Goal: Communication & Community: Answer question/provide support

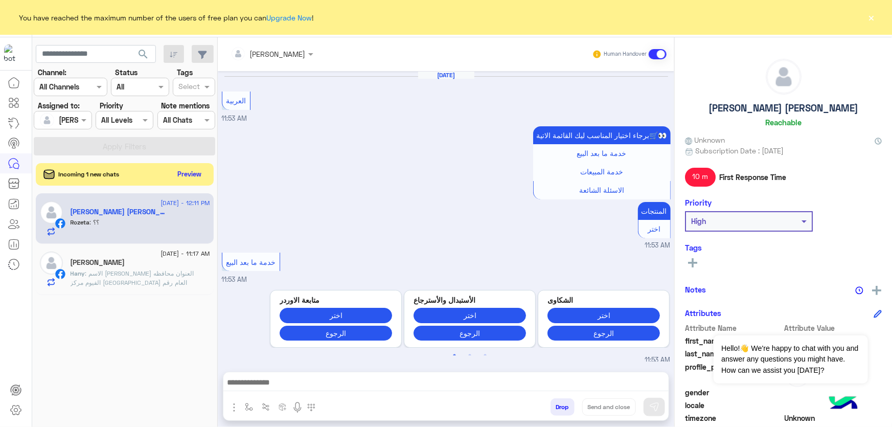
scroll to position [936, 0]
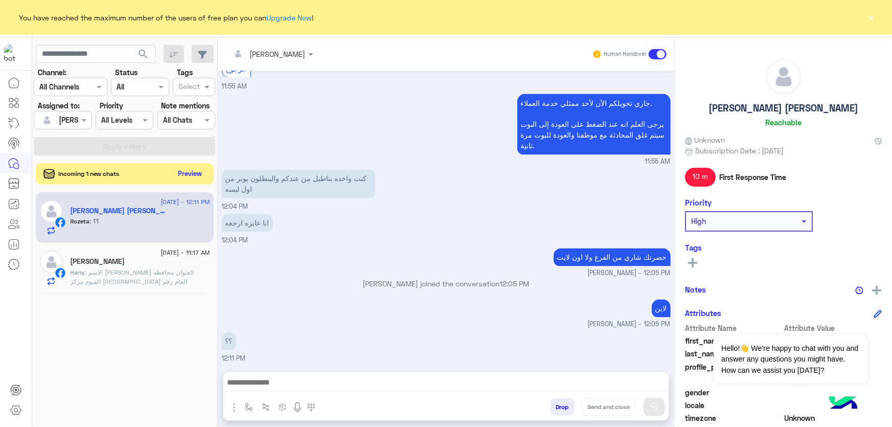
click at [190, 174] on button "Preview" at bounding box center [190, 174] width 32 height 14
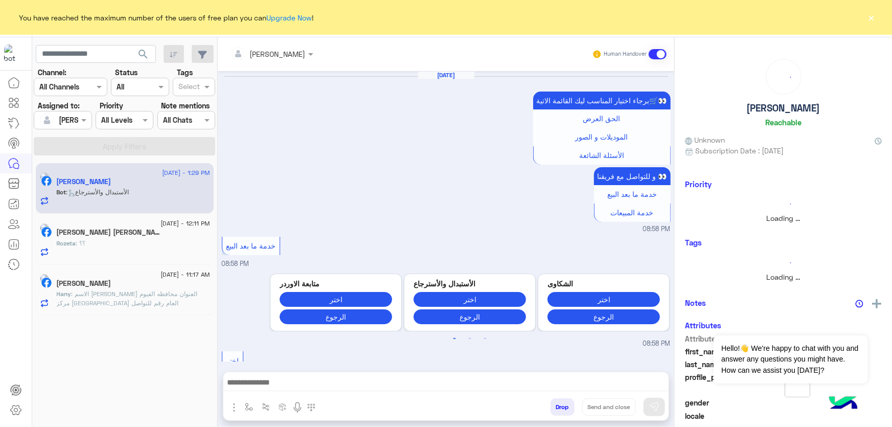
scroll to position [1175, 0]
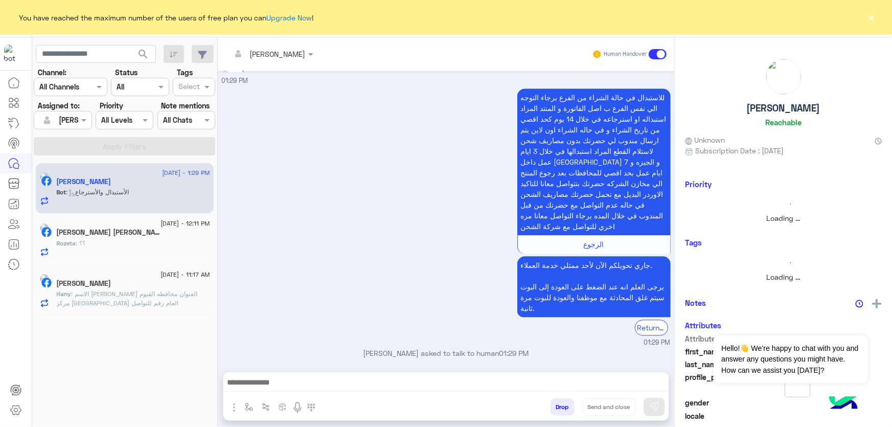
click at [146, 252] on div "Rozeta : ؟؟" at bounding box center [133, 248] width 153 height 18
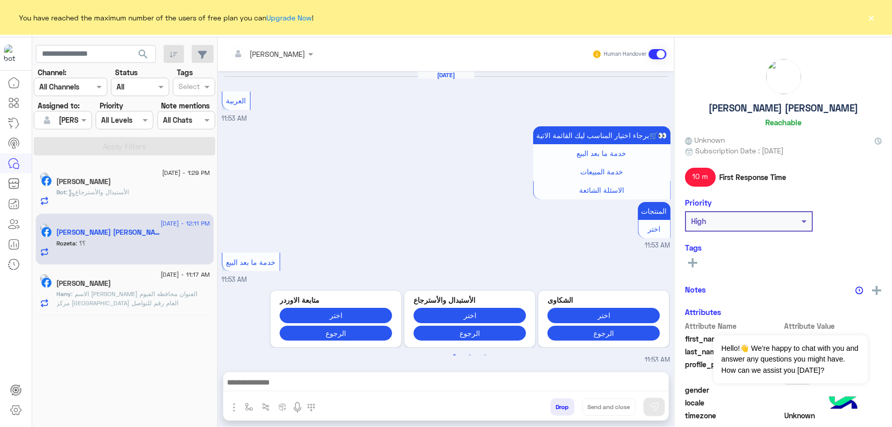
scroll to position [936, 0]
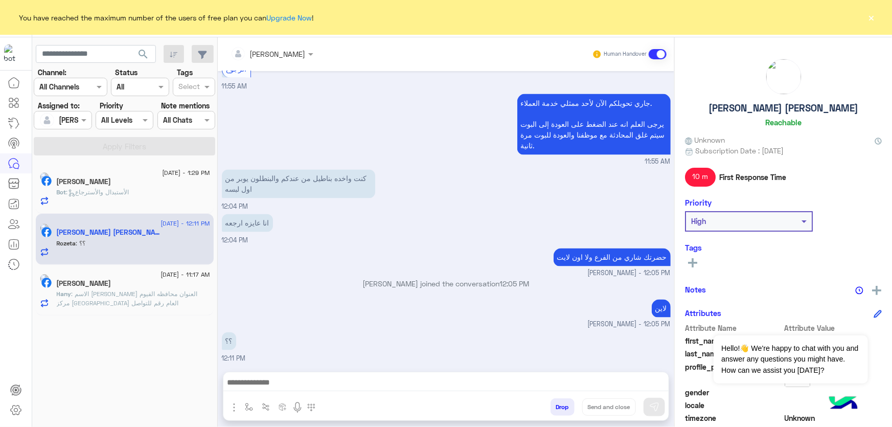
click at [583, 252] on p "حضرتك شاري من الفرع ولا اون لايت" at bounding box center [611, 257] width 117 height 18
copy app-message "حضرتك شاري من الفرع ولا اون لايت"
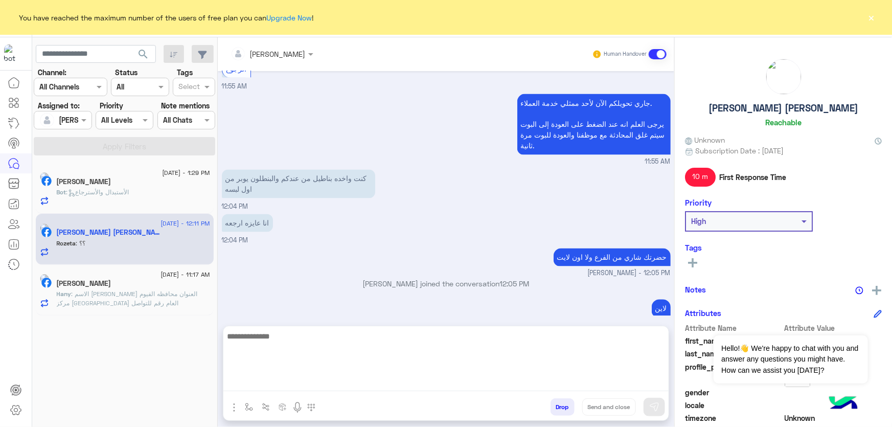
click at [520, 381] on textarea at bounding box center [445, 360] width 445 height 61
paste textarea "**********"
type textarea "**********"
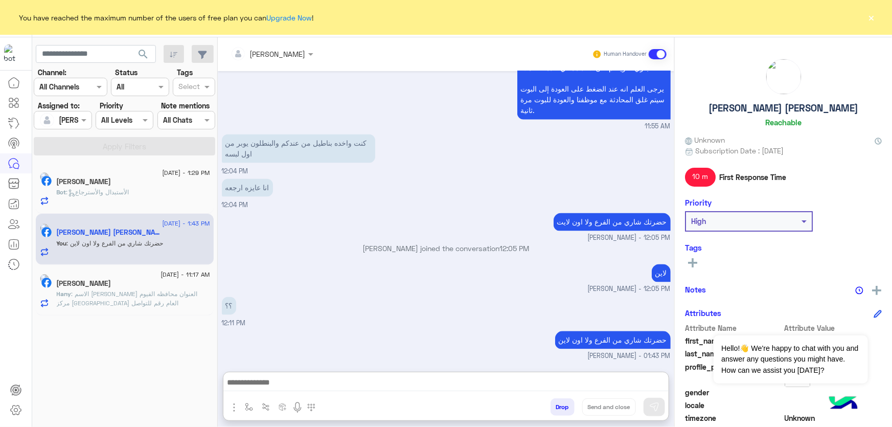
click at [129, 193] on span ": الأستبدال والأسترجاع" at bounding box center [97, 192] width 63 height 8
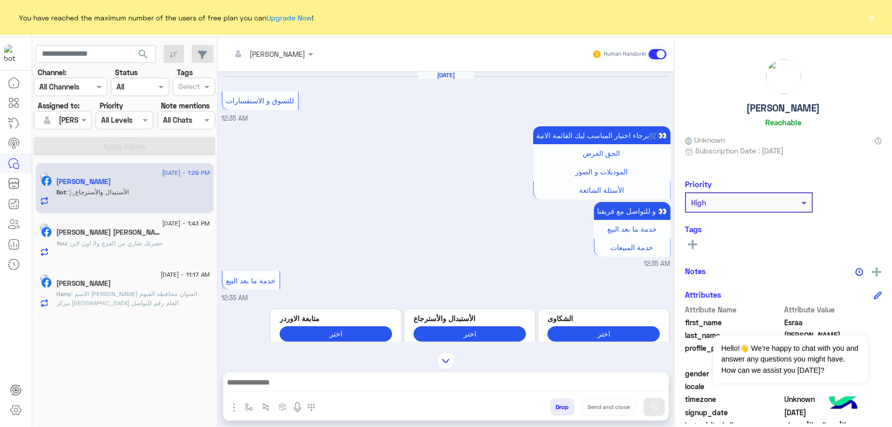
scroll to position [1540, 0]
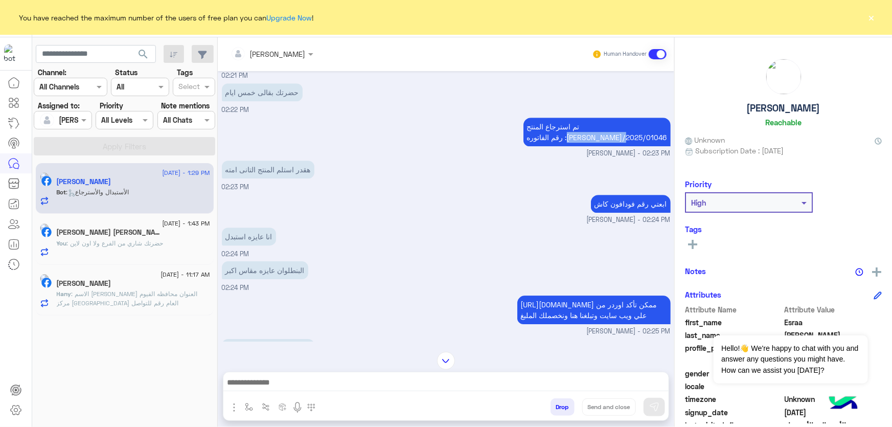
drag, startPoint x: 606, startPoint y: 133, endPoint x: 663, endPoint y: 135, distance: 57.3
click at [663, 135] on p "تم استرجاع المنتج رقم الفاتوره :[PERSON_NAME]/2025/01046" at bounding box center [596, 132] width 147 height 29
copy p "[PERSON_NAME]/2025/01046"
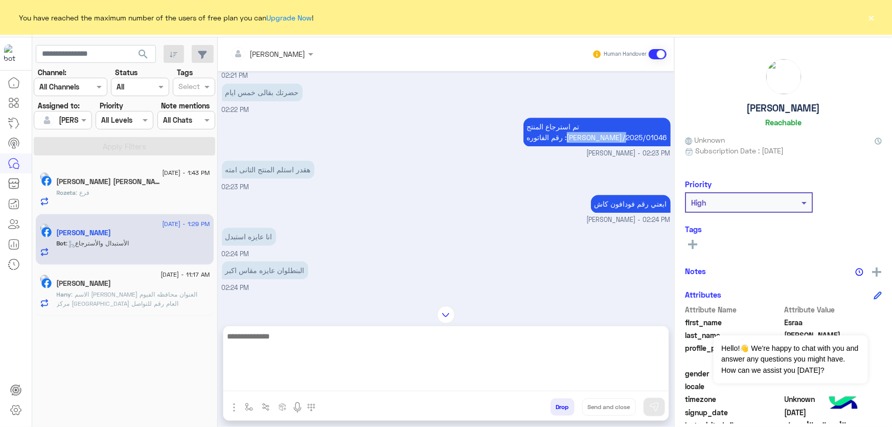
click at [286, 379] on textarea at bounding box center [445, 360] width 445 height 61
type textarea "*"
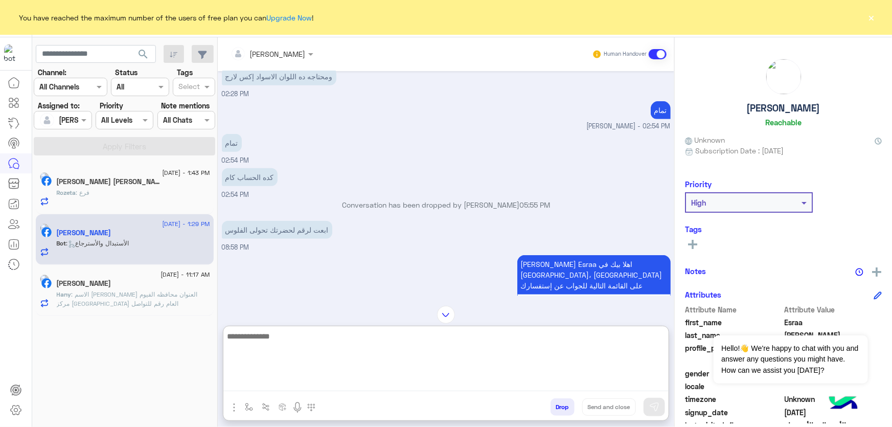
scroll to position [2284, 0]
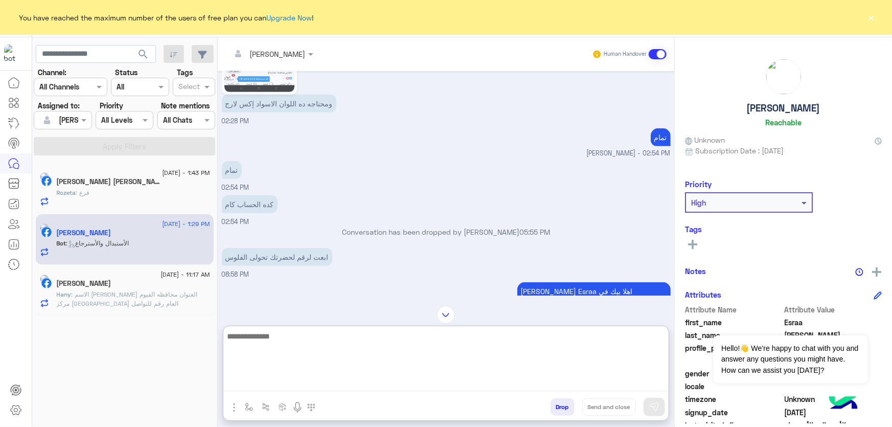
click at [297, 357] on textarea at bounding box center [445, 360] width 445 height 61
type textarea "**********"
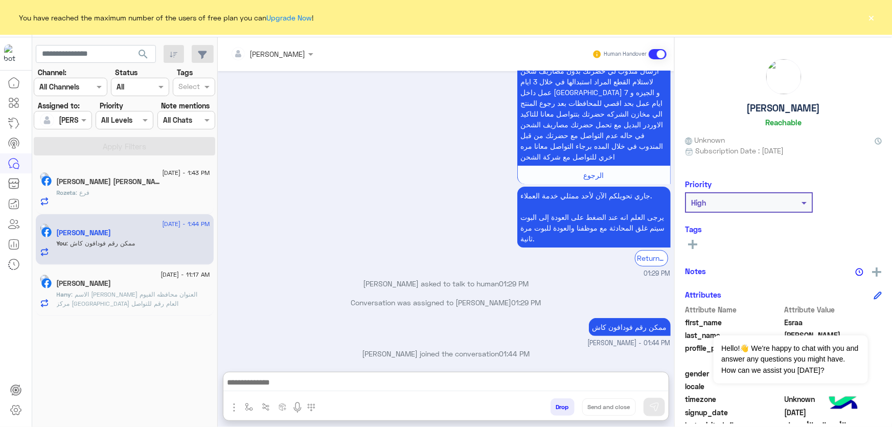
click at [93, 166] on div "[DATE] - 1:43 PM Rozeta Rozeta 1 Rozeta : فرع" at bounding box center [125, 188] width 178 height 51
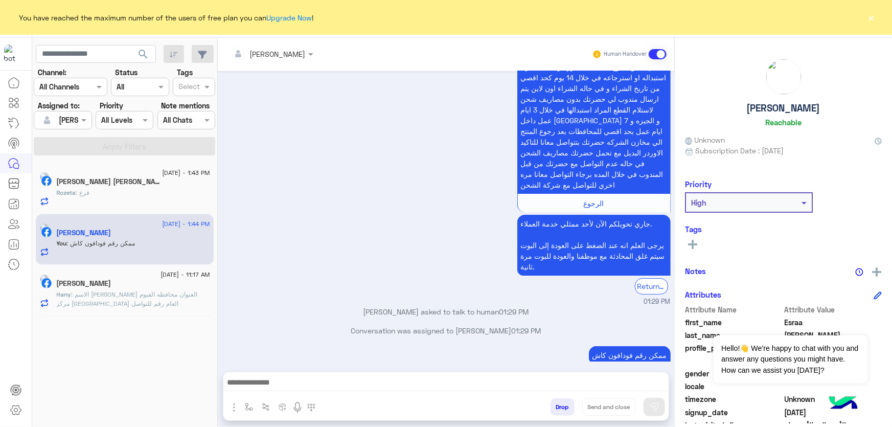
scroll to position [3886, 0]
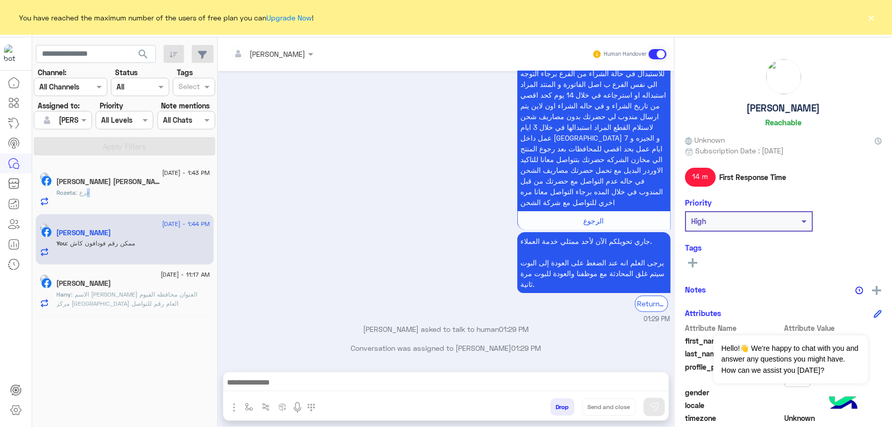
click at [90, 190] on span ": فرع" at bounding box center [83, 193] width 14 height 8
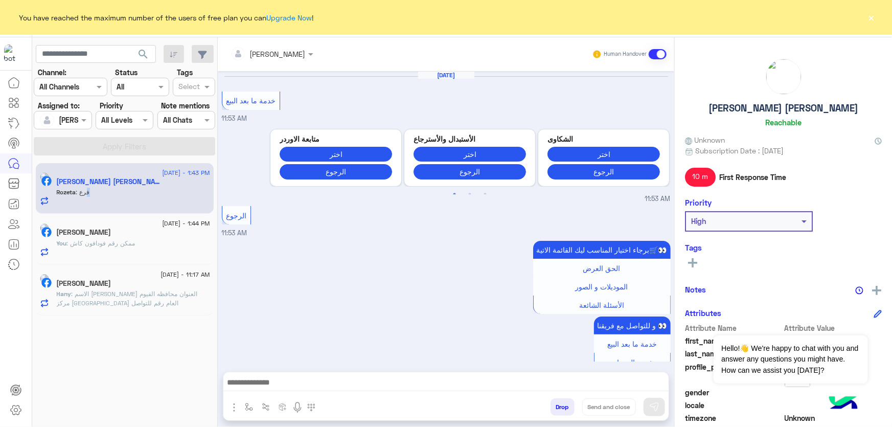
scroll to position [841, 0]
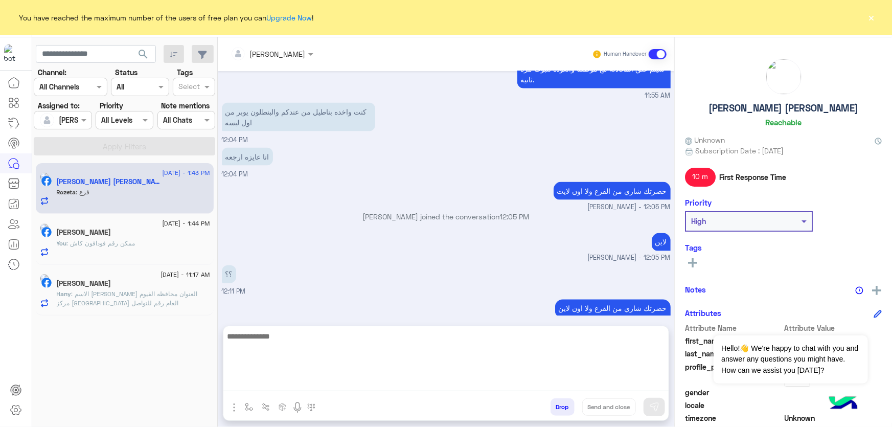
drag, startPoint x: 281, startPoint y: 377, endPoint x: 284, endPoint y: 368, distance: 9.7
click at [282, 377] on textarea at bounding box center [445, 360] width 445 height 61
paste textarea "**********"
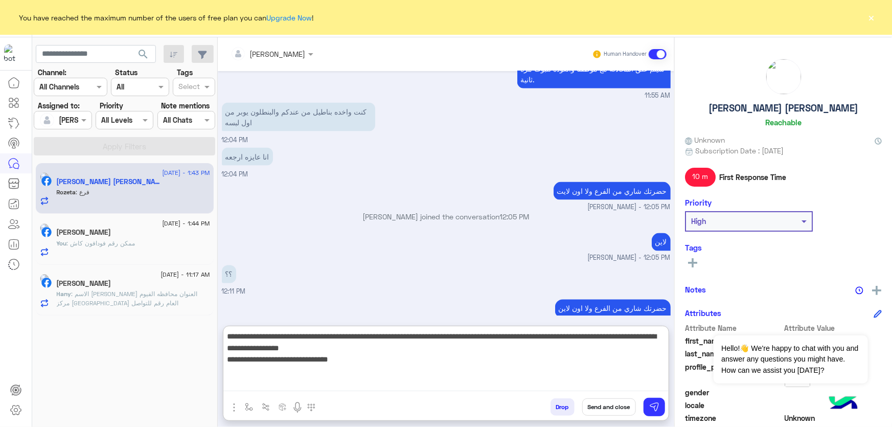
type textarea "**********"
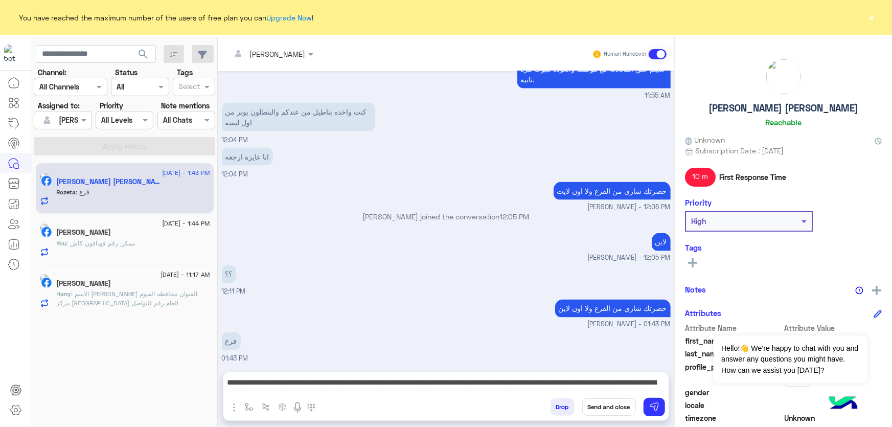
click at [785, 107] on h5 "[PERSON_NAME] [PERSON_NAME]" at bounding box center [783, 108] width 150 height 12
copy h5 "[PERSON_NAME] [PERSON_NAME]"
click at [615, 407] on button "Send and close" at bounding box center [609, 406] width 54 height 17
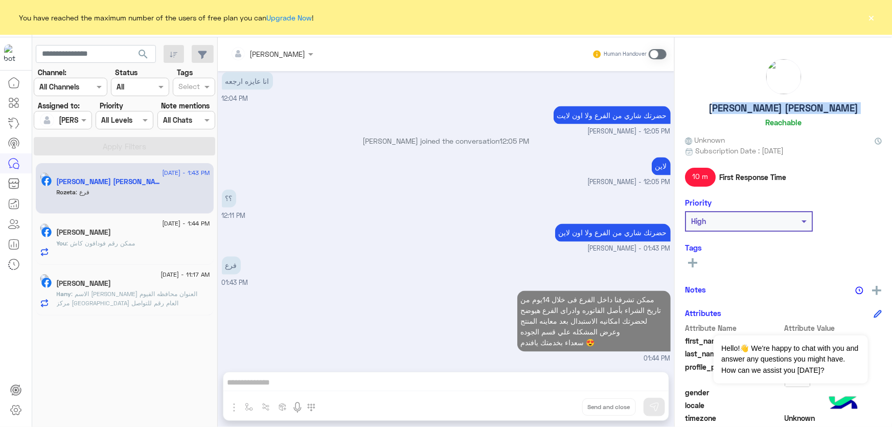
scroll to position [935, 0]
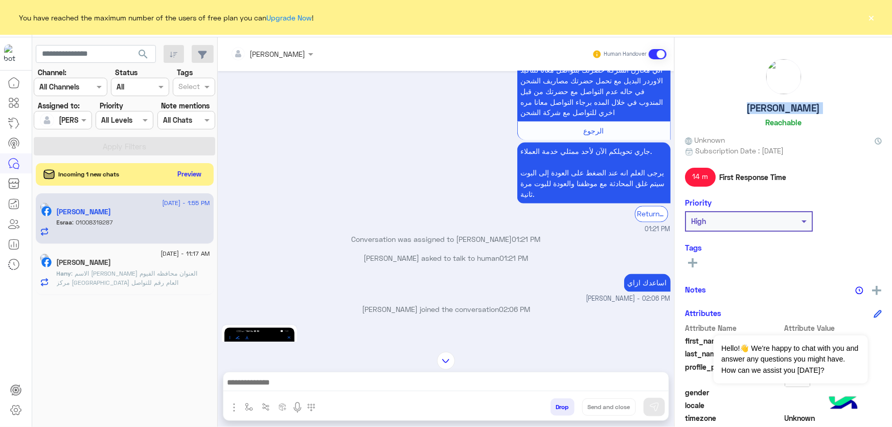
scroll to position [1218, 0]
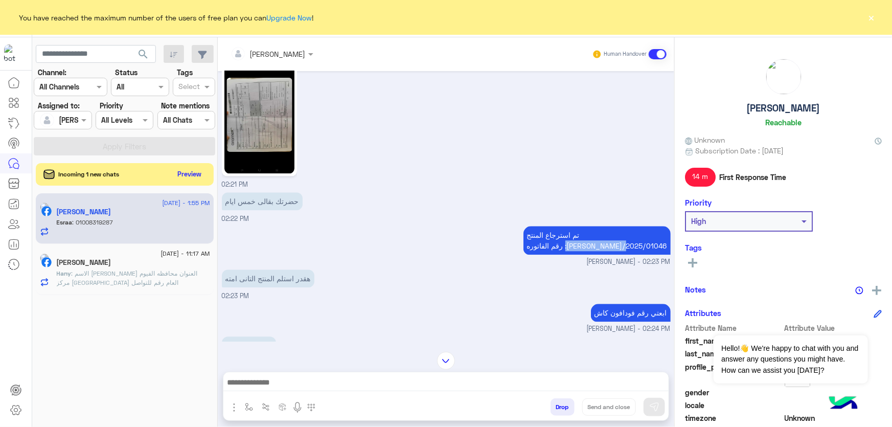
drag, startPoint x: 603, startPoint y: 243, endPoint x: 662, endPoint y: 243, distance: 58.2
click at [662, 243] on p "تم استرجاع المنتج رقم الفاتوره :[PERSON_NAME]/2025/01046" at bounding box center [596, 240] width 147 height 29
drag, startPoint x: 626, startPoint y: 246, endPoint x: 619, endPoint y: 246, distance: 7.2
click at [625, 246] on p "تم استرجاع المنتج رقم الفاتوره :[PERSON_NAME]/2025/01046" at bounding box center [596, 240] width 147 height 29
click at [604, 244] on p "تم استرجاع المنتج رقم الفاتوره :[PERSON_NAME]/2025/01046" at bounding box center [596, 240] width 147 height 29
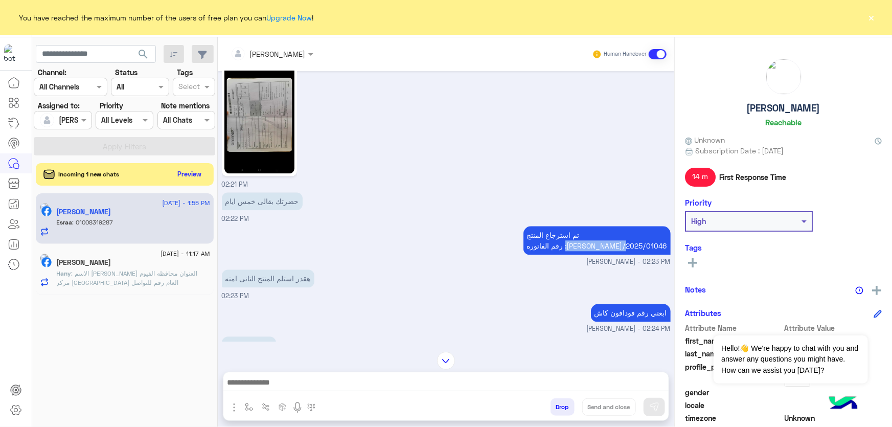
click at [607, 244] on p "تم استرجاع المنتج رقم الفاتوره :[PERSON_NAME]/2025/01046" at bounding box center [596, 240] width 147 height 29
drag, startPoint x: 608, startPoint y: 243, endPoint x: 664, endPoint y: 244, distance: 56.7
click at [664, 244] on p "تم استرجاع المنتج رقم الفاتوره :[PERSON_NAME]/2025/01046" at bounding box center [596, 240] width 147 height 29
copy p "[PERSON_NAME]/2025/01046"
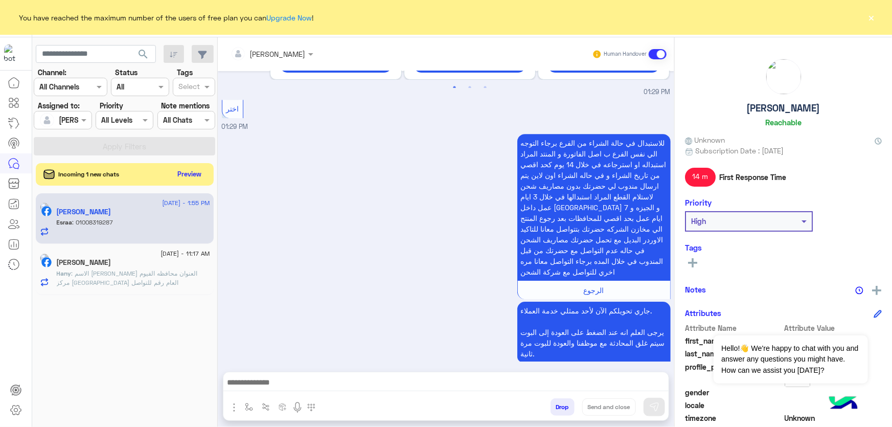
scroll to position [3706, 0]
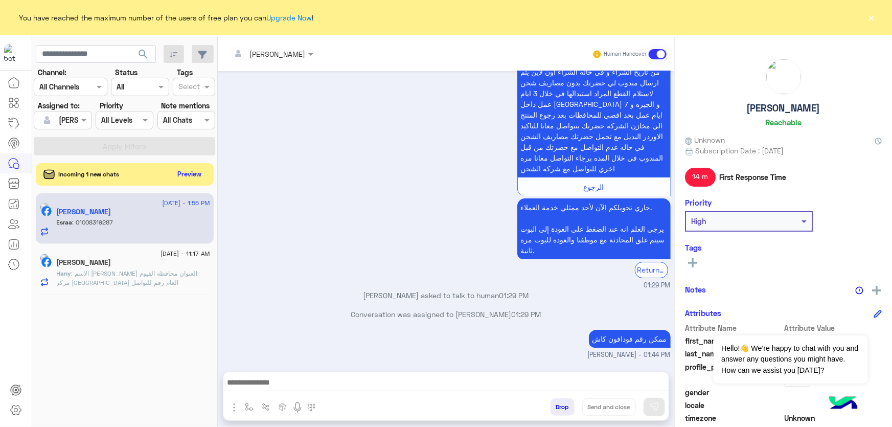
click at [244, 381] on p "01008319287" at bounding box center [248, 390] width 52 height 18
copy p "01008319287"
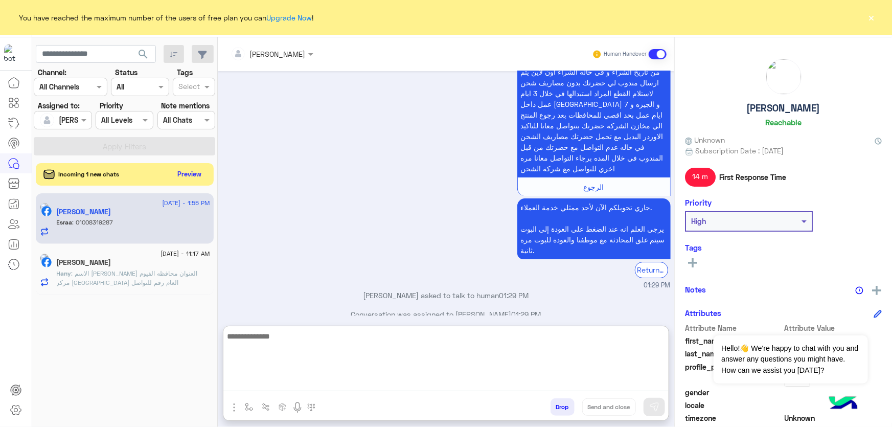
click at [496, 385] on textarea at bounding box center [445, 360] width 445 height 61
paste textarea "**********"
type textarea "**********"
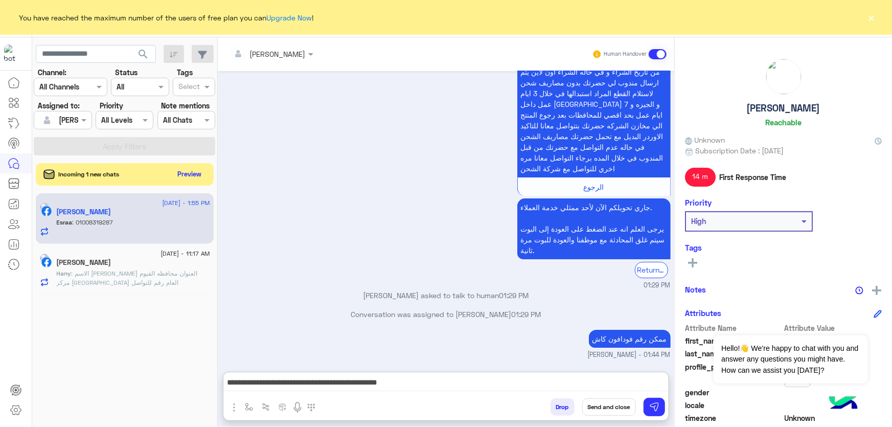
click at [604, 404] on button "Send and close" at bounding box center [609, 406] width 54 height 17
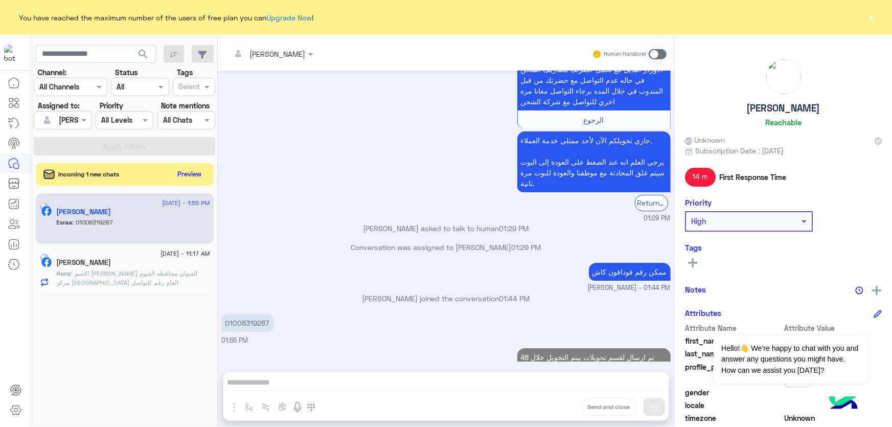
scroll to position [3768, 0]
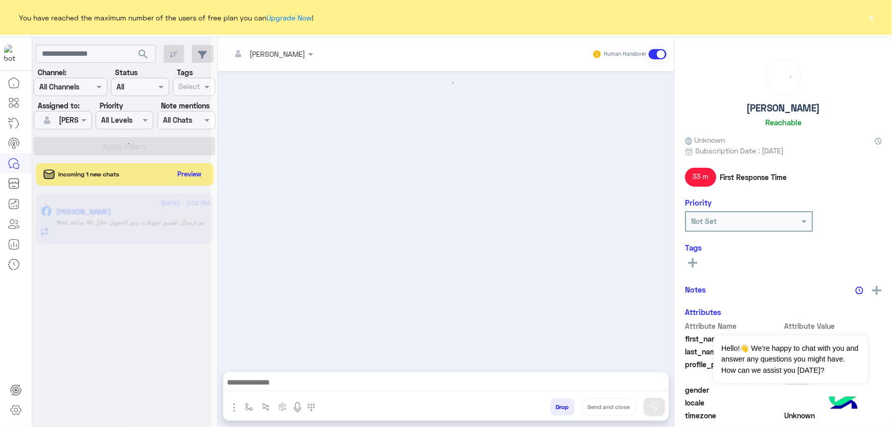
scroll to position [1095, 0]
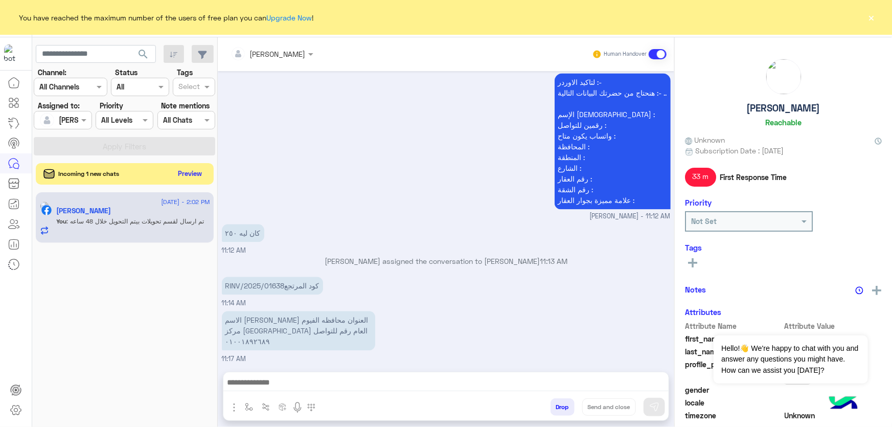
click at [184, 179] on button "Preview" at bounding box center [190, 174] width 32 height 14
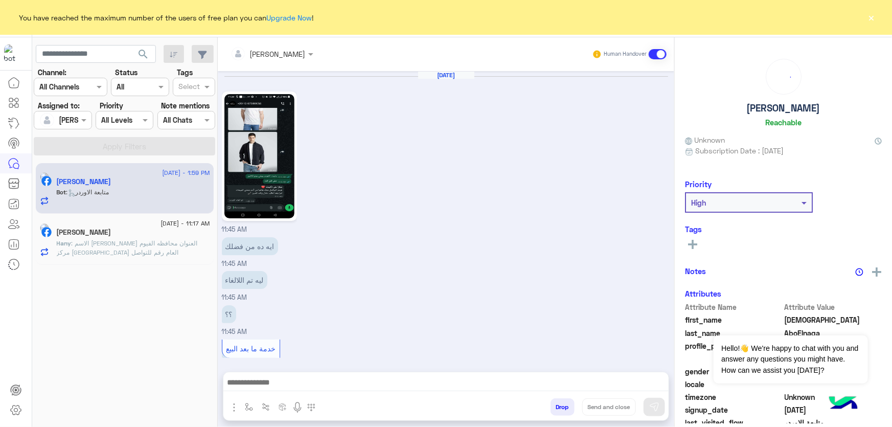
scroll to position [943, 0]
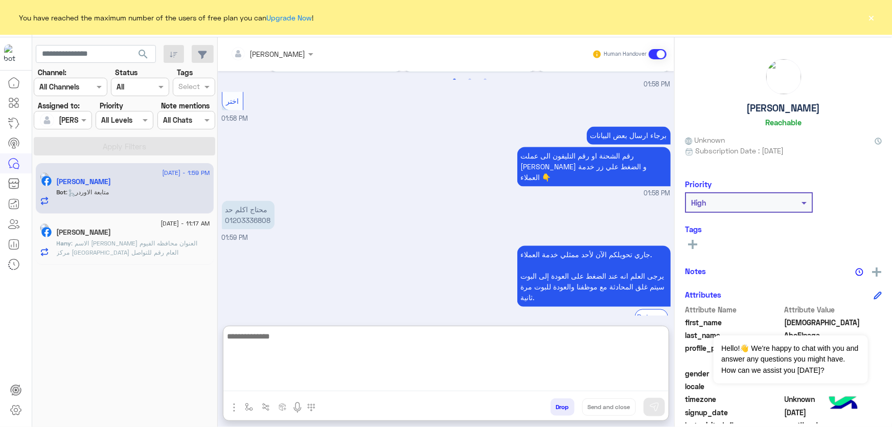
click at [315, 383] on textarea at bounding box center [445, 360] width 445 height 61
type textarea "*"
type textarea "**********"
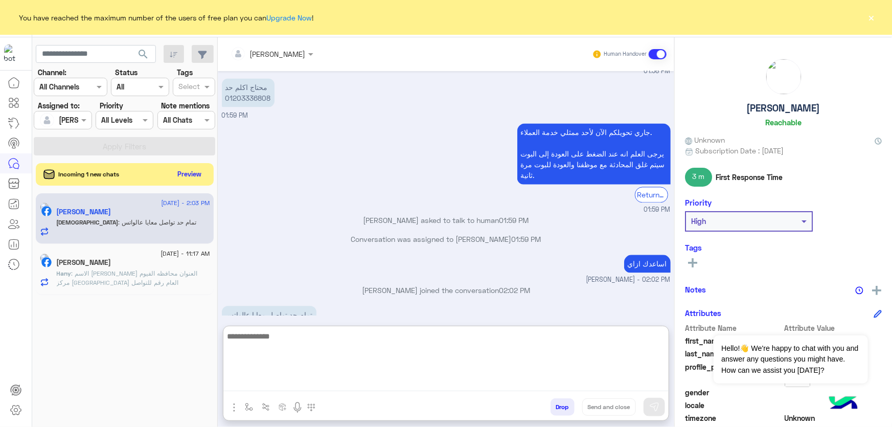
scroll to position [1073, 0]
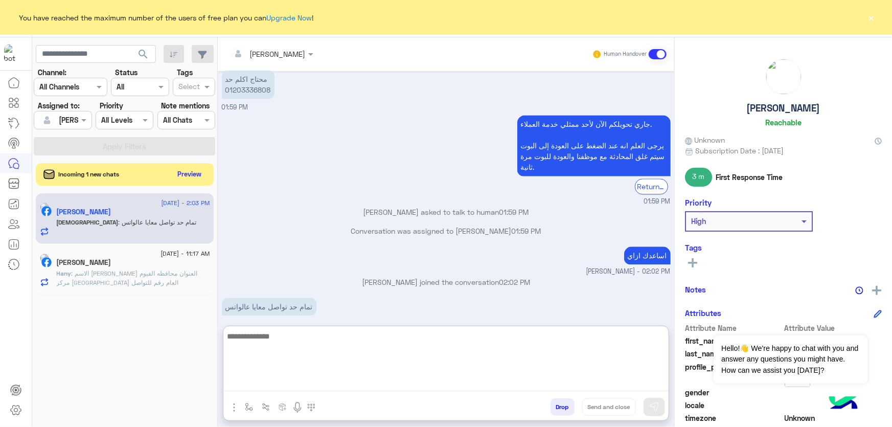
click at [285, 334] on textarea at bounding box center [445, 360] width 445 height 61
type textarea "**********"
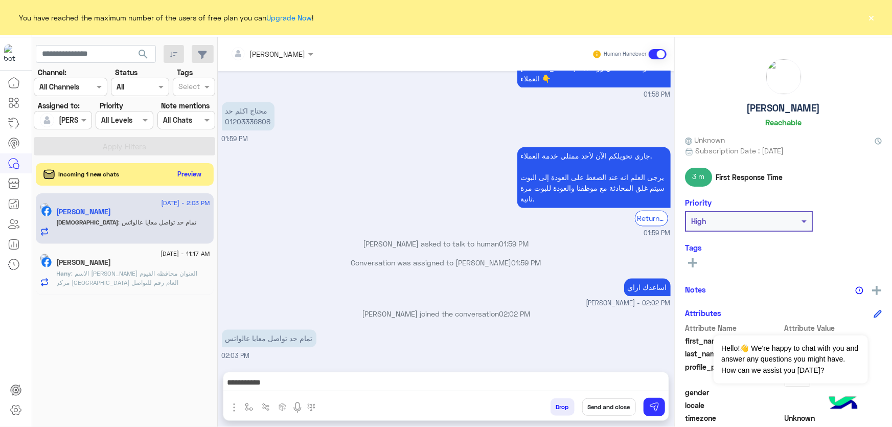
click at [777, 110] on h5 "[PERSON_NAME]" at bounding box center [783, 108] width 74 height 12
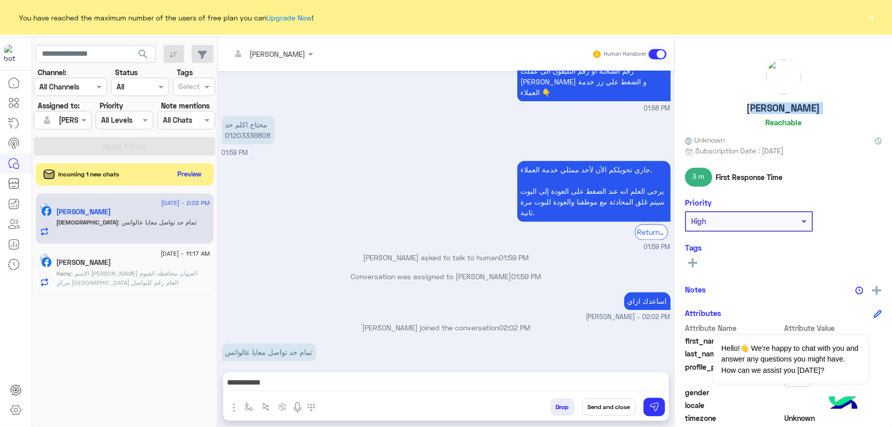
click at [777, 110] on h5 "[PERSON_NAME]" at bounding box center [783, 108] width 74 height 12
copy h5 "[PERSON_NAME]"
click at [626, 417] on div "Drop Send and close" at bounding box center [495, 409] width 345 height 22
click at [609, 414] on button "Send and close" at bounding box center [609, 406] width 54 height 17
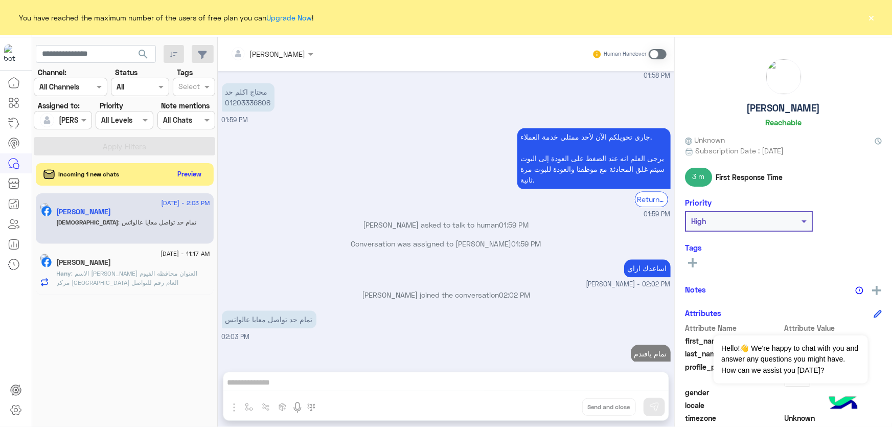
scroll to position [1079, 0]
